Goal: Find specific page/section: Find specific page/section

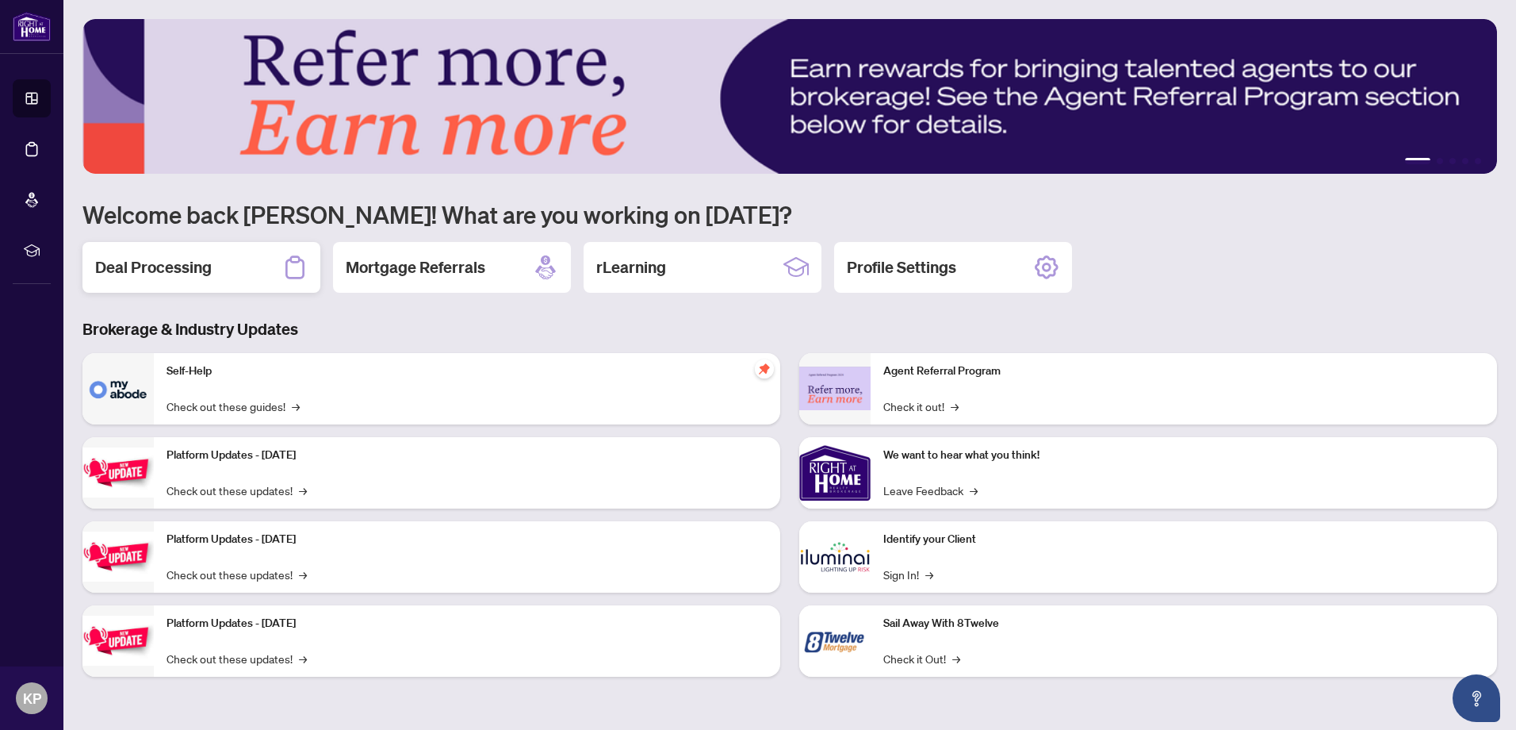
click at [168, 249] on div "Deal Processing" at bounding box center [201, 267] width 238 height 51
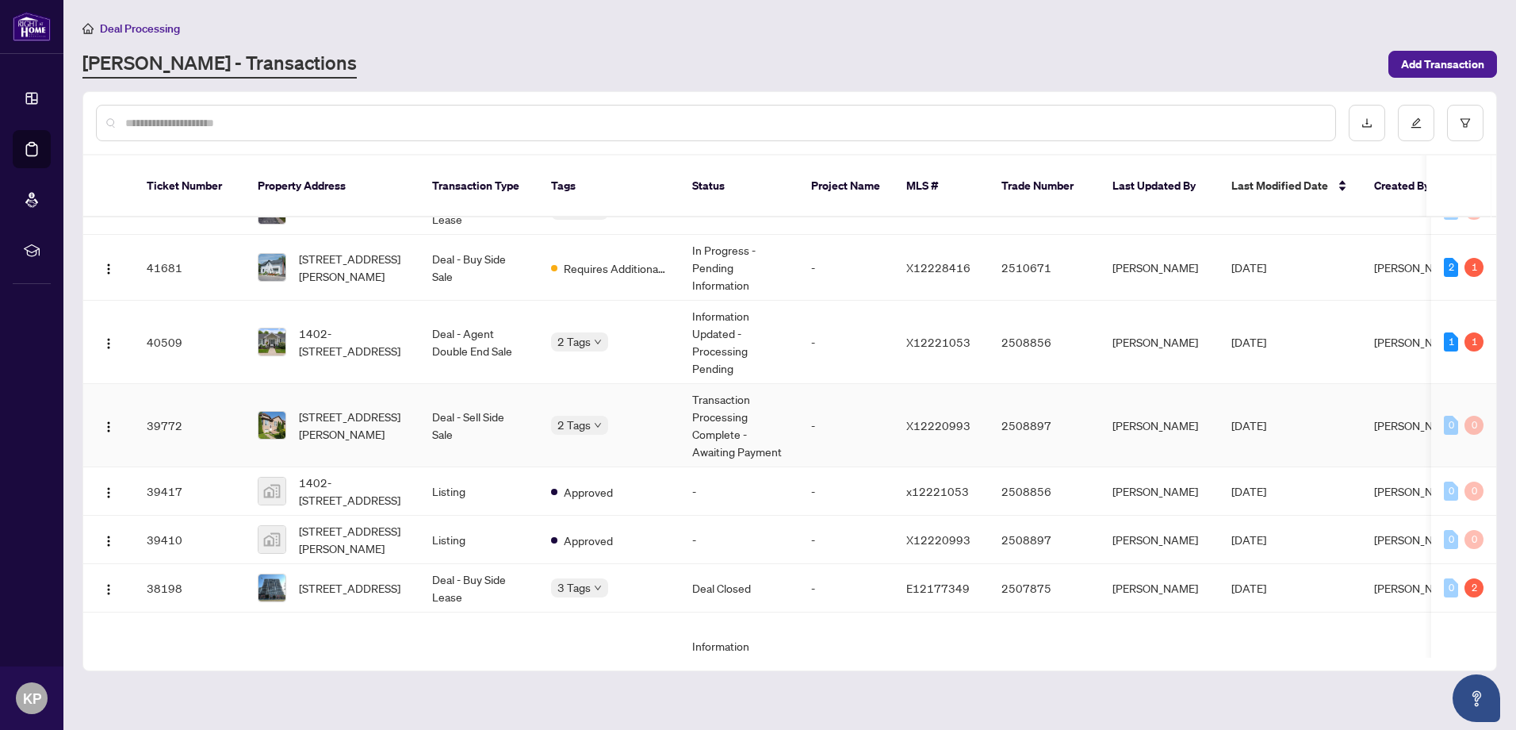
scroll to position [238, 0]
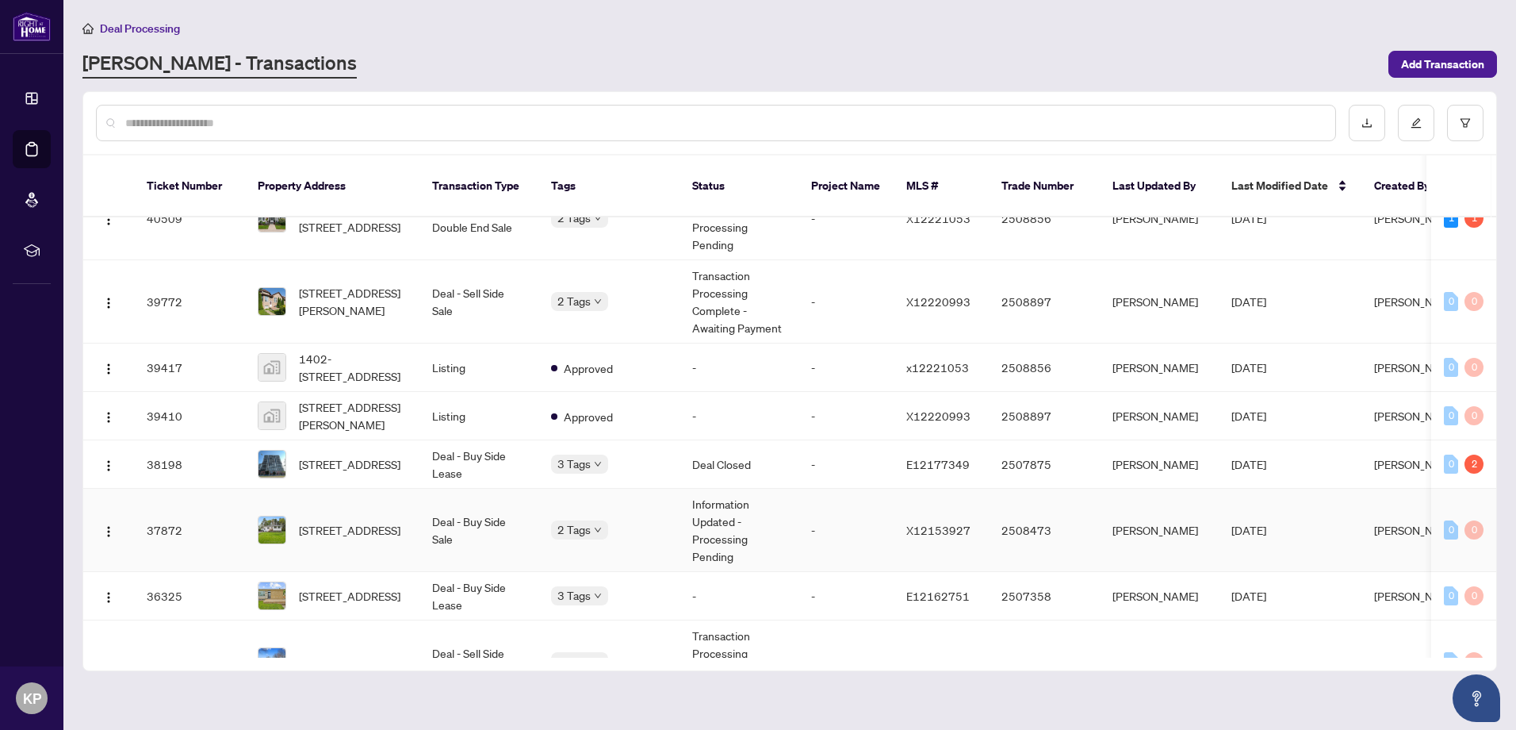
click at [489, 504] on td "Deal - Buy Side Sale" at bounding box center [479, 530] width 119 height 83
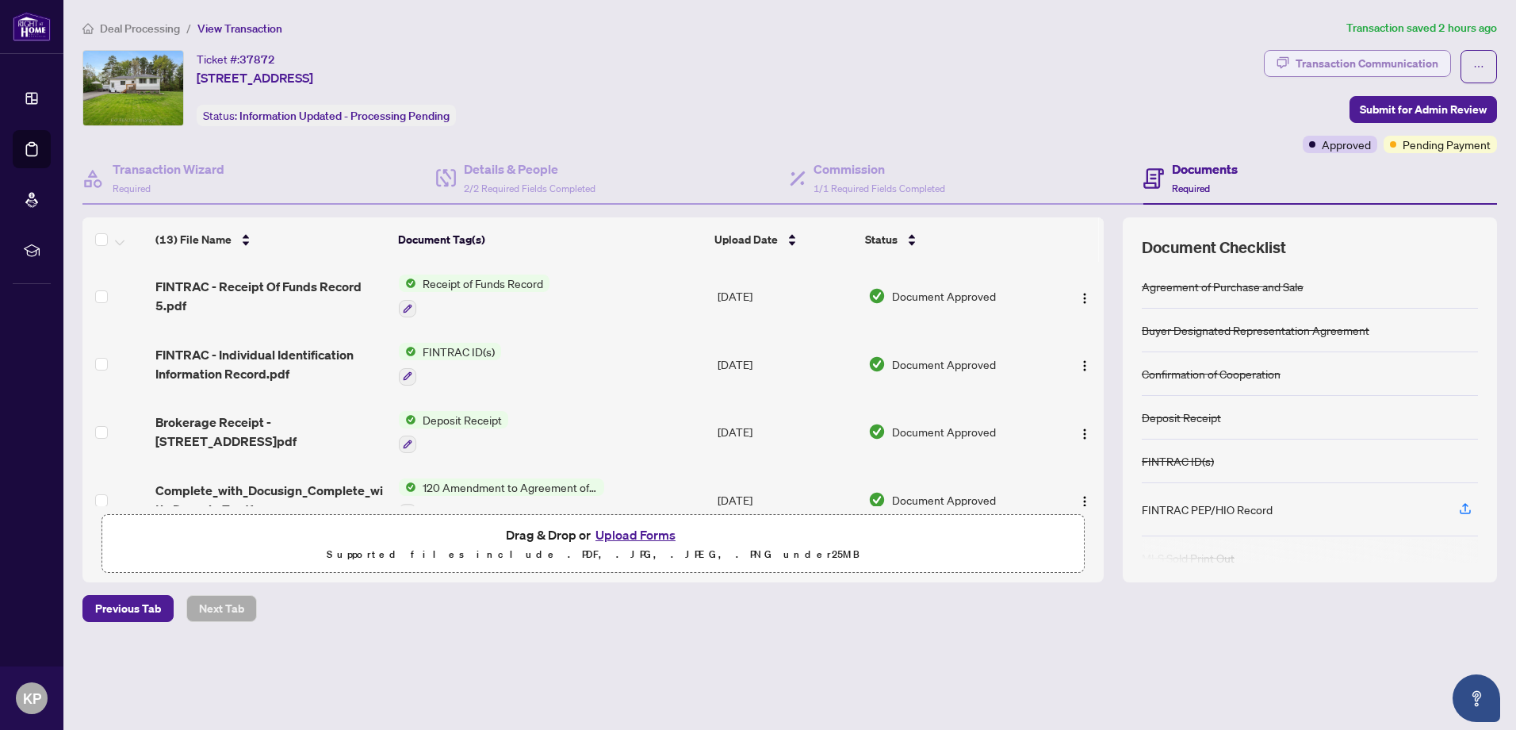
click at [1336, 63] on div "Transaction Communication" at bounding box center [1367, 63] width 143 height 25
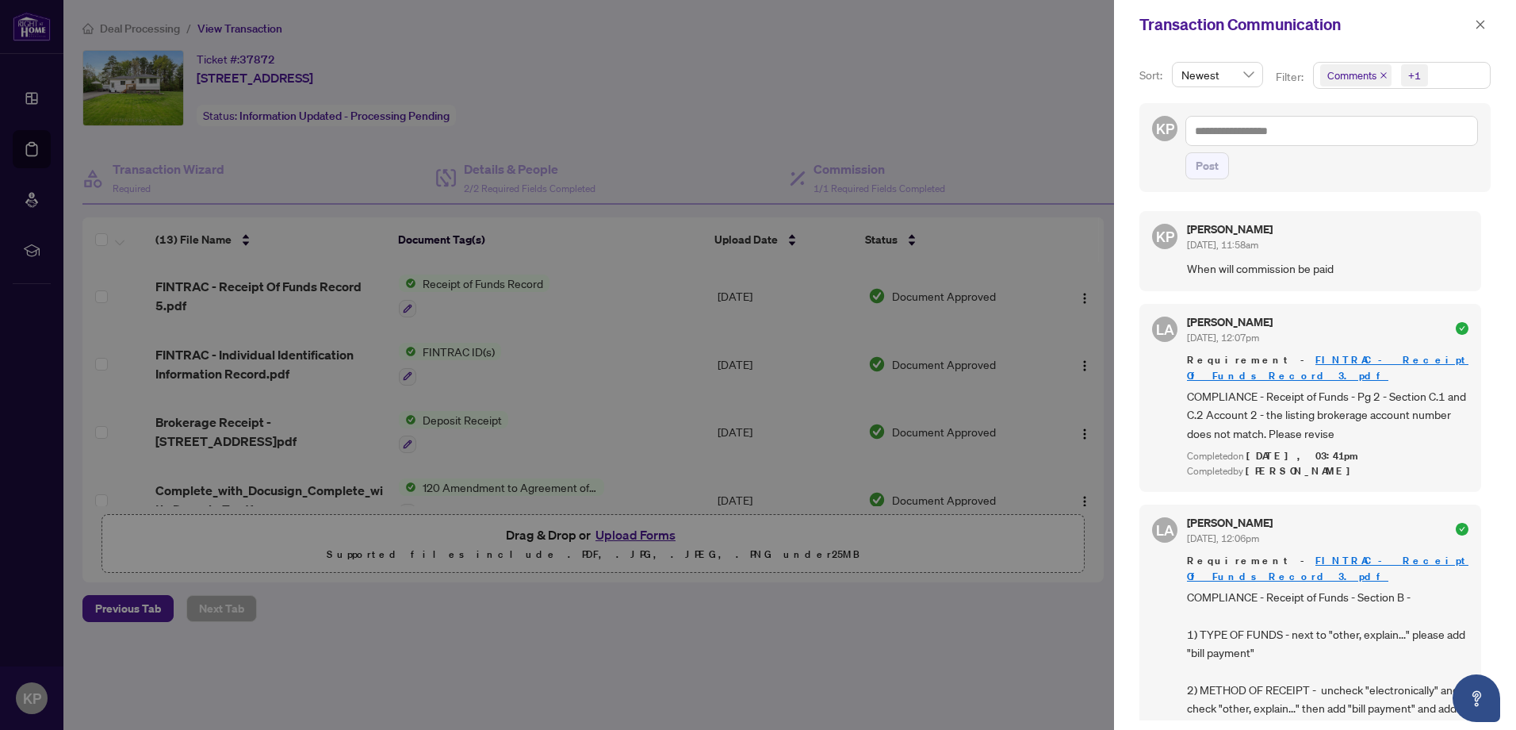
click at [1162, 334] on span "LA" at bounding box center [1165, 329] width 18 height 22
click at [653, 149] on div at bounding box center [758, 365] width 1516 height 730
click at [1483, 25] on icon "close" at bounding box center [1480, 24] width 11 height 11
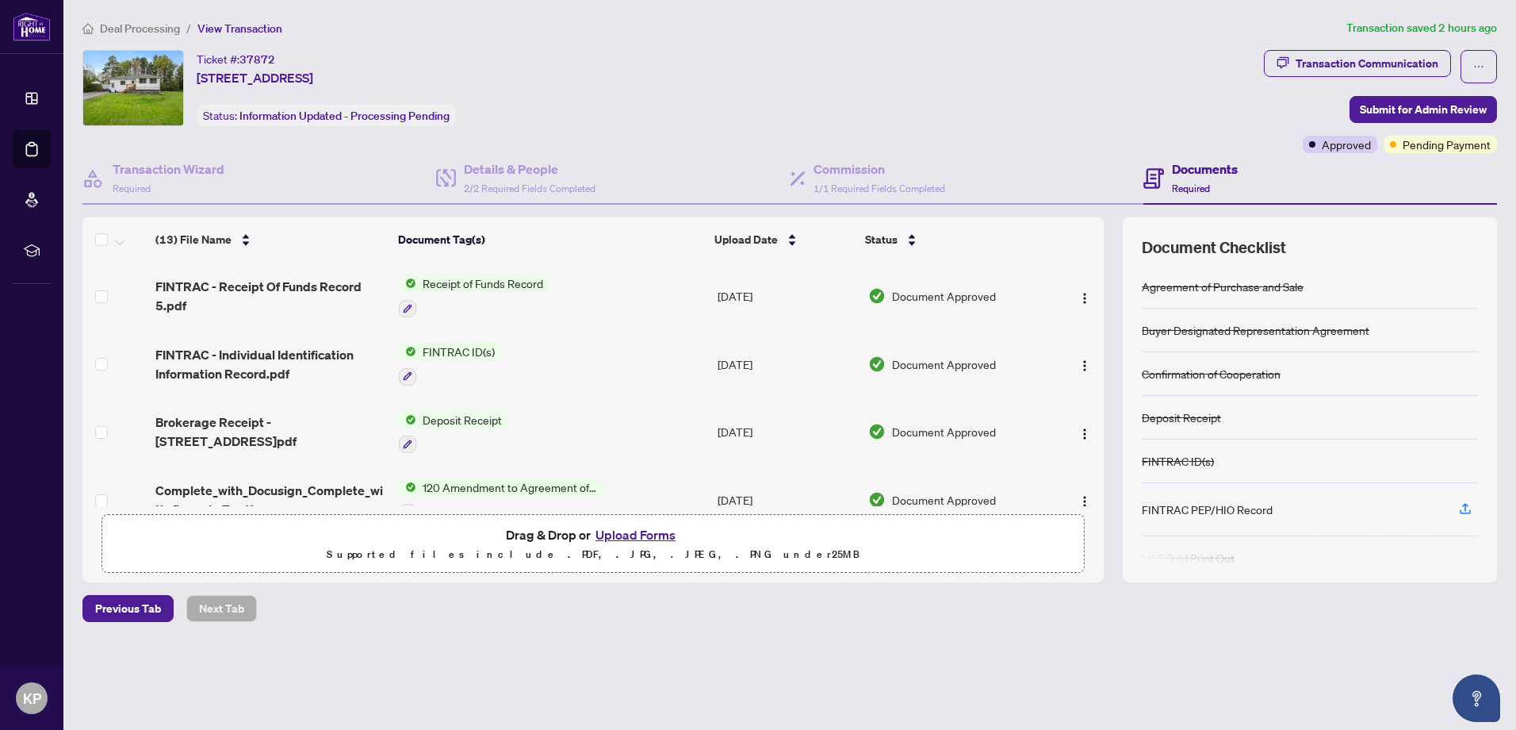
drag, startPoint x: 192, startPoint y: 75, endPoint x: 579, endPoint y: 76, distance: 387.0
click at [579, 76] on div "Ticket #: 37872 [STREET_ADDRESS] Status: Information Updated - Processing Pendi…" at bounding box center [669, 88] width 1175 height 76
drag, startPoint x: 579, startPoint y: 76, endPoint x: 508, endPoint y: 82, distance: 71.6
copy span "[STREET_ADDRESS]"
click at [165, 33] on span "Deal Processing" at bounding box center [140, 28] width 80 height 14
